Goal: Task Accomplishment & Management: Use online tool/utility

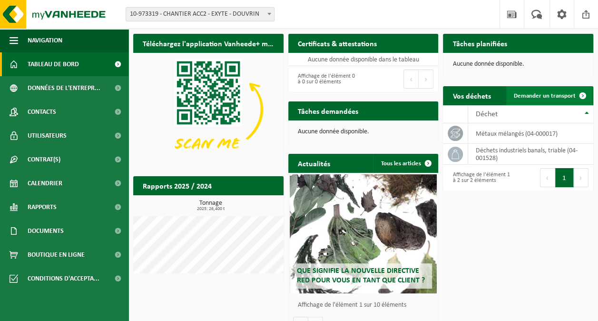
click at [584, 92] on span at bounding box center [583, 95] width 19 height 19
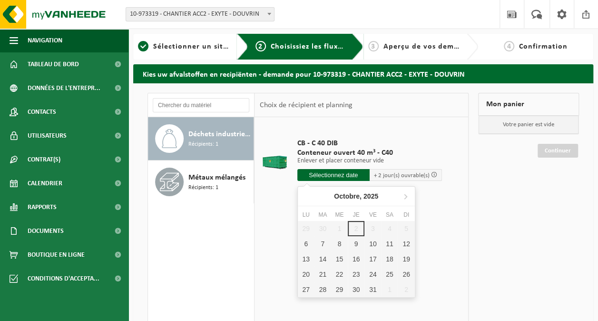
click at [354, 175] on input "text" at bounding box center [333, 175] width 72 height 12
click at [310, 247] on div "6" at bounding box center [306, 243] width 17 height 15
type input "à partir de 2025-10-06"
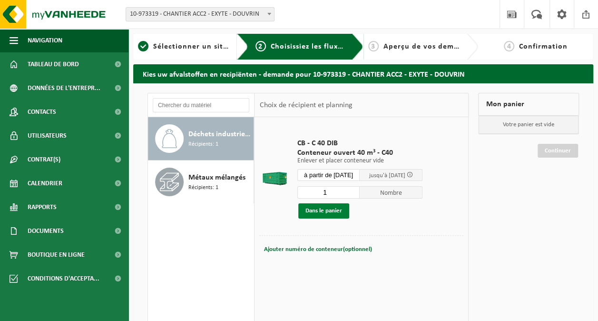
click at [335, 212] on button "Dans le panier" at bounding box center [323, 210] width 51 height 15
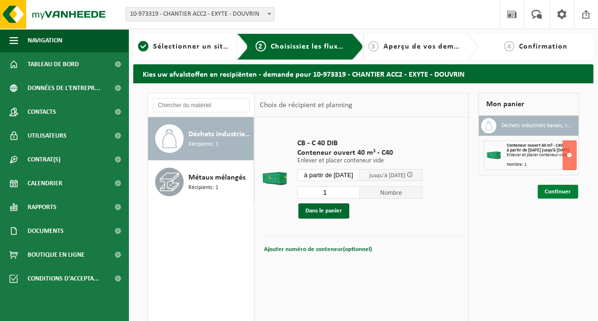
click at [549, 195] on link "Continuer" at bounding box center [558, 192] width 40 height 14
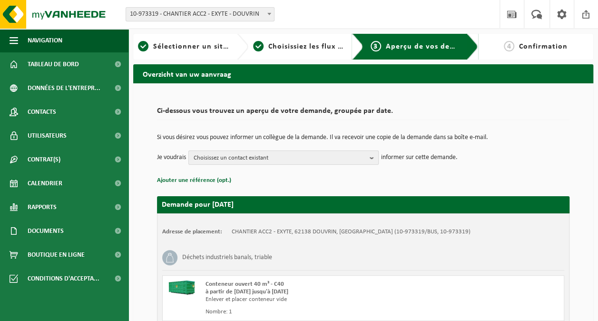
click at [326, 154] on span "Choisissez un contact existant" at bounding box center [280, 158] width 172 height 14
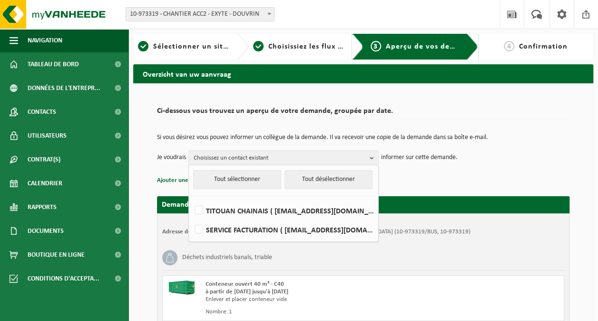
click at [418, 190] on div "Demande pour 2025-10-06 Adresse de placement: CHANTIER ACC2 - EXYTE, 62138 DOUV…" at bounding box center [363, 274] width 413 height 174
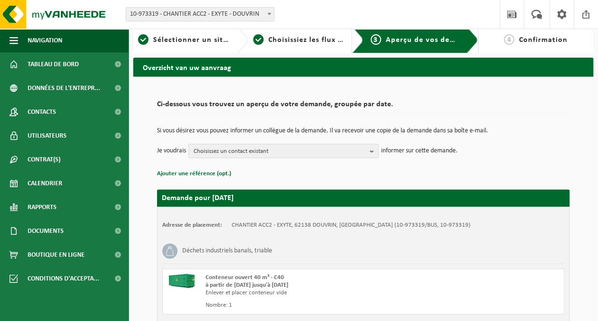
scroll to position [86, 0]
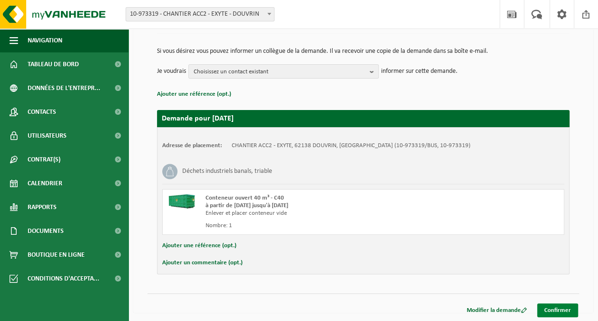
click at [559, 306] on link "Confirmer" at bounding box center [557, 310] width 41 height 14
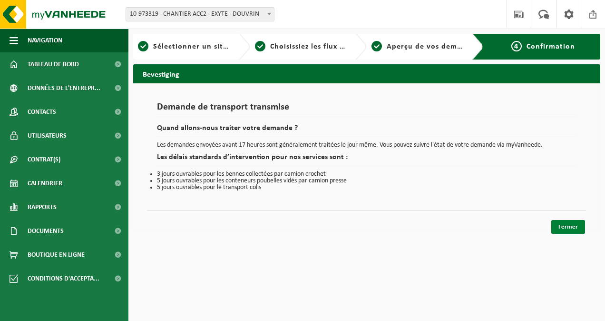
click at [570, 227] on link "Fermer" at bounding box center [569, 227] width 34 height 14
